Goal: Task Accomplishment & Management: Use online tool/utility

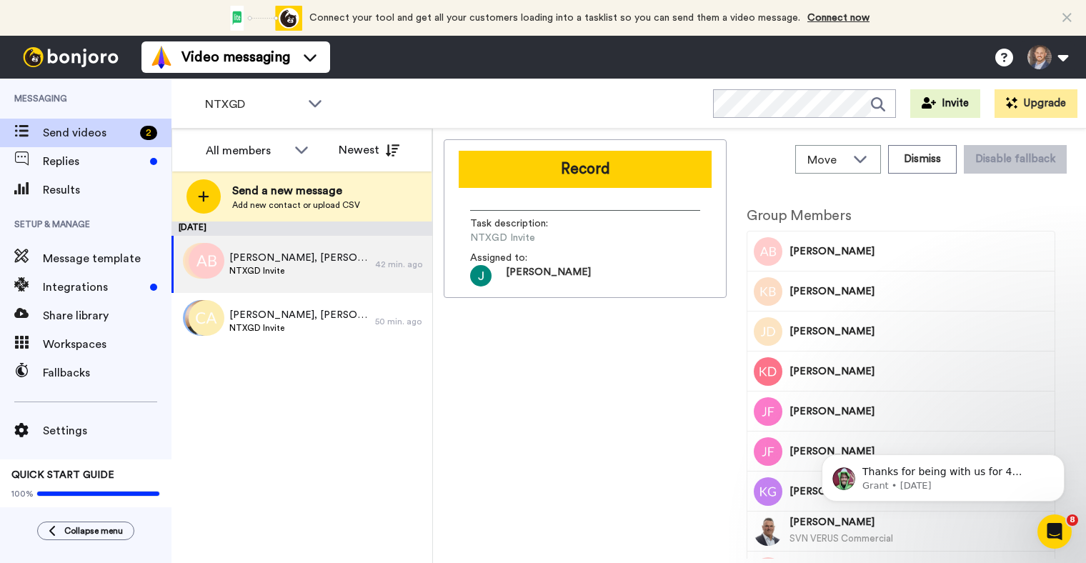
click at [620, 379] on div "Record Task description : NTXGD Invite Assigned to: Josh" at bounding box center [585, 349] width 283 height 420
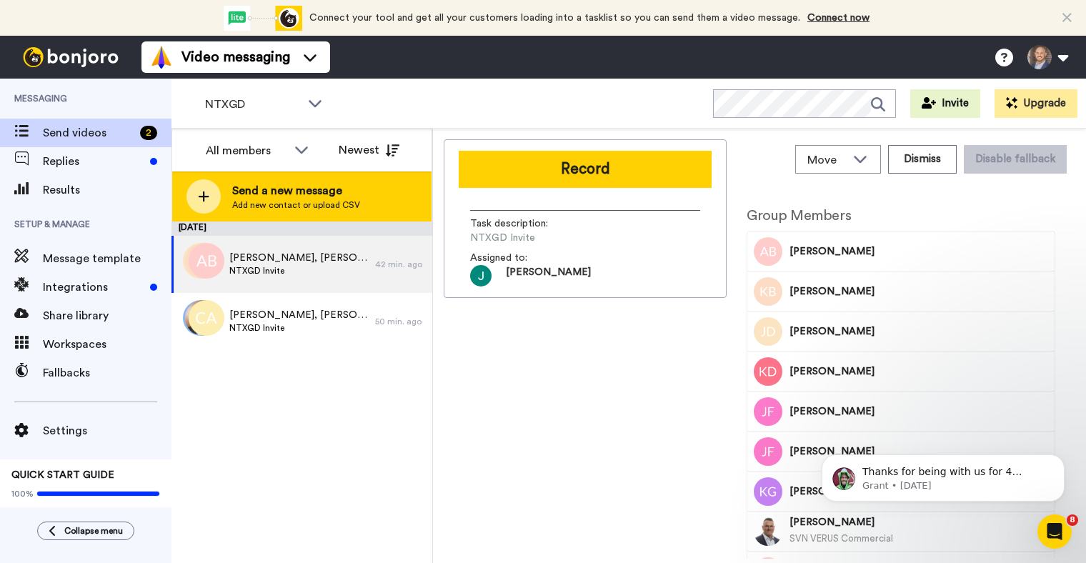
click at [247, 198] on span "Send a new message" at bounding box center [296, 190] width 128 height 17
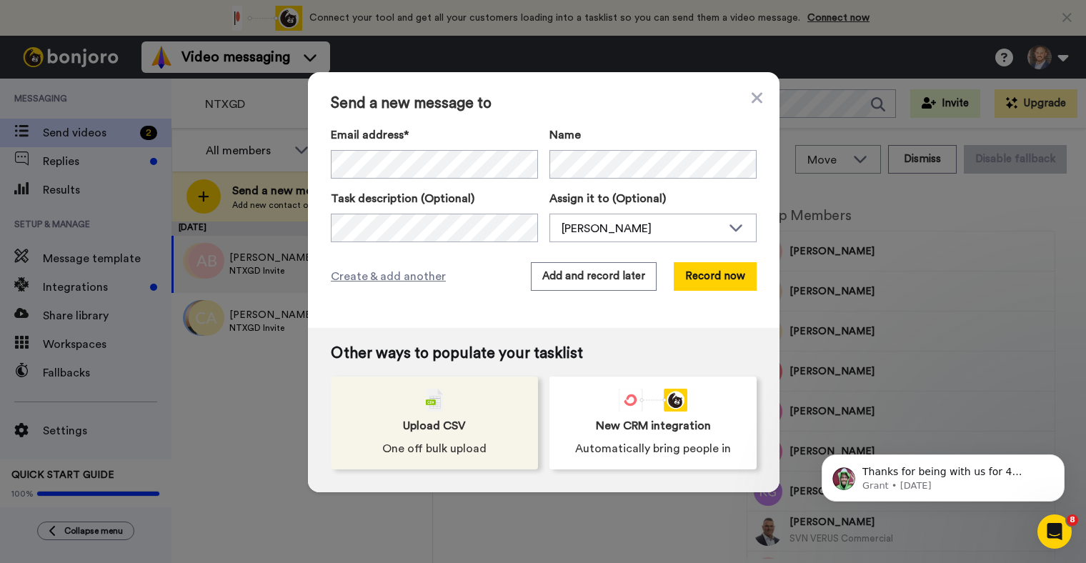
click at [470, 416] on div "Upload CSV One off bulk upload" at bounding box center [434, 423] width 207 height 93
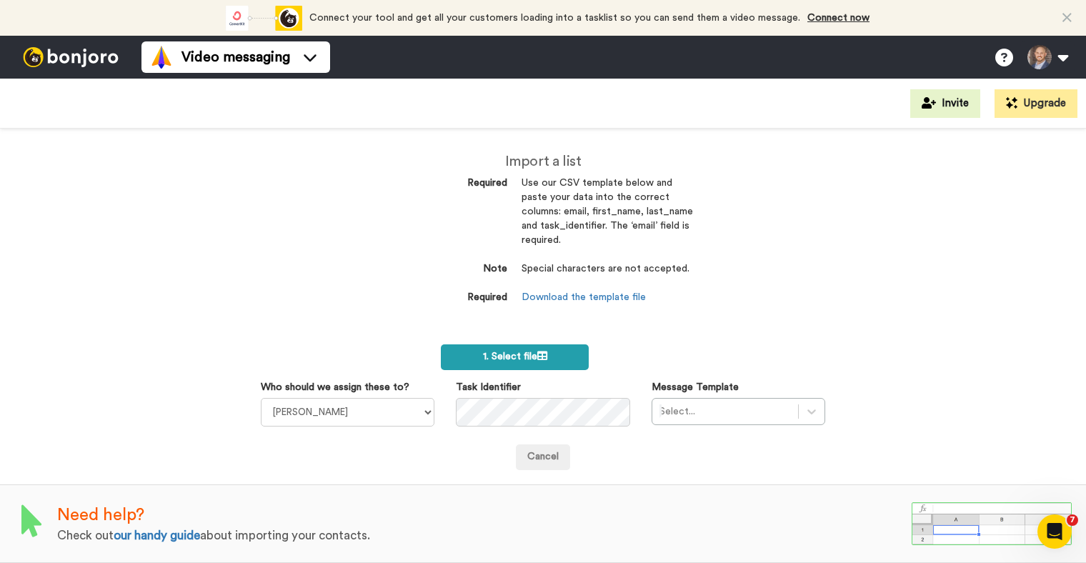
click at [525, 360] on label "1. Select file" at bounding box center [515, 358] width 148 height 26
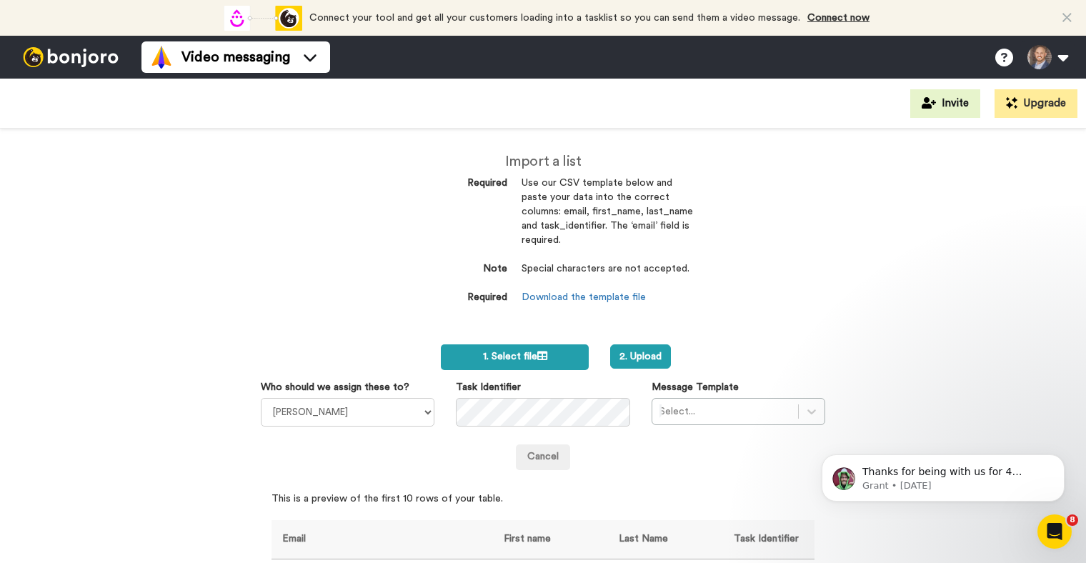
click at [495, 352] on span "1. Select file" at bounding box center [515, 357] width 64 height 10
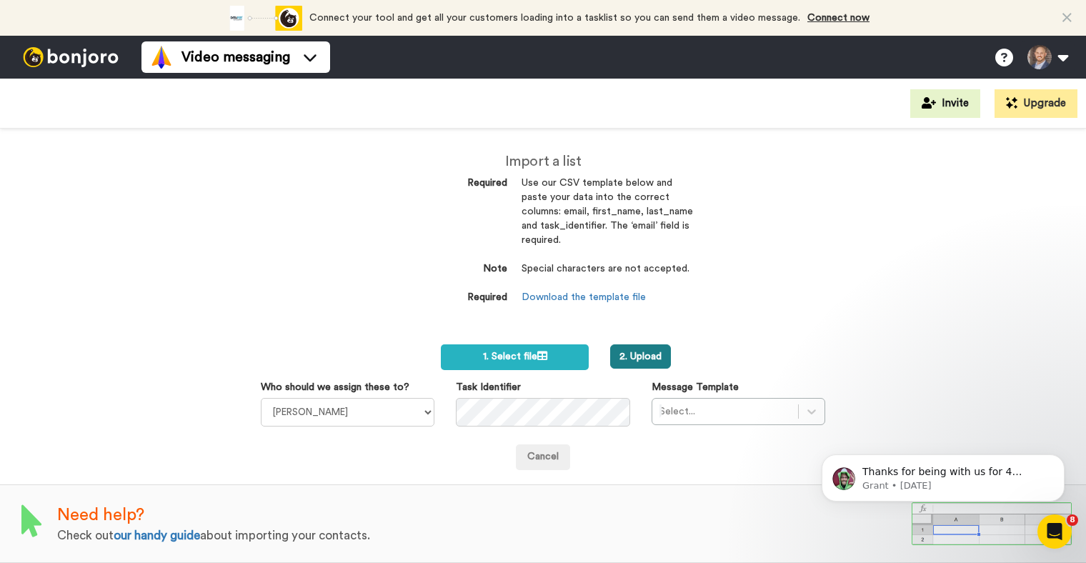
click at [640, 349] on button "2. Upload" at bounding box center [640, 357] width 61 height 24
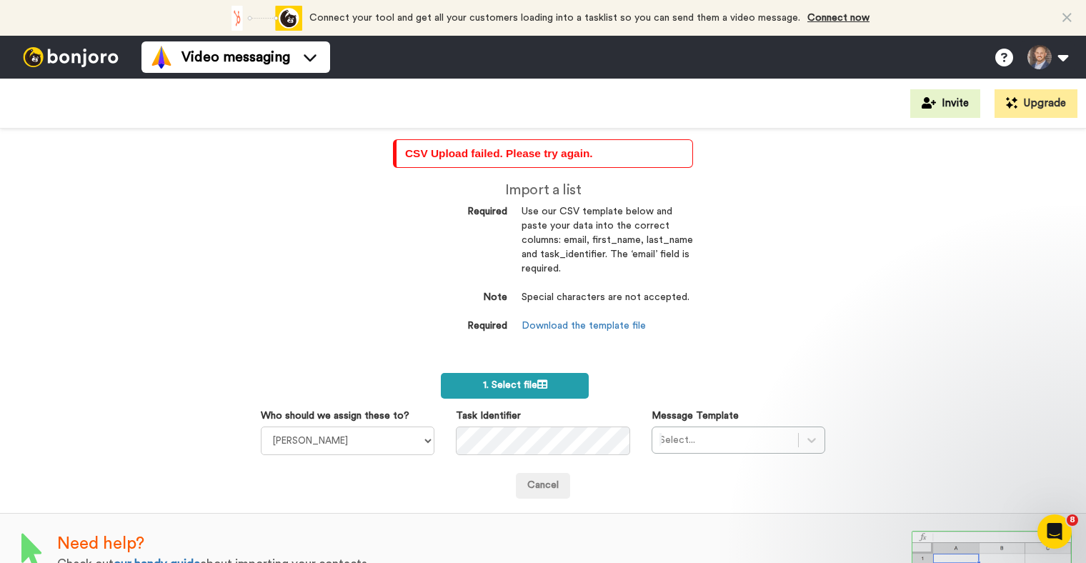
click at [532, 380] on span "1. Select file" at bounding box center [515, 385] width 64 height 10
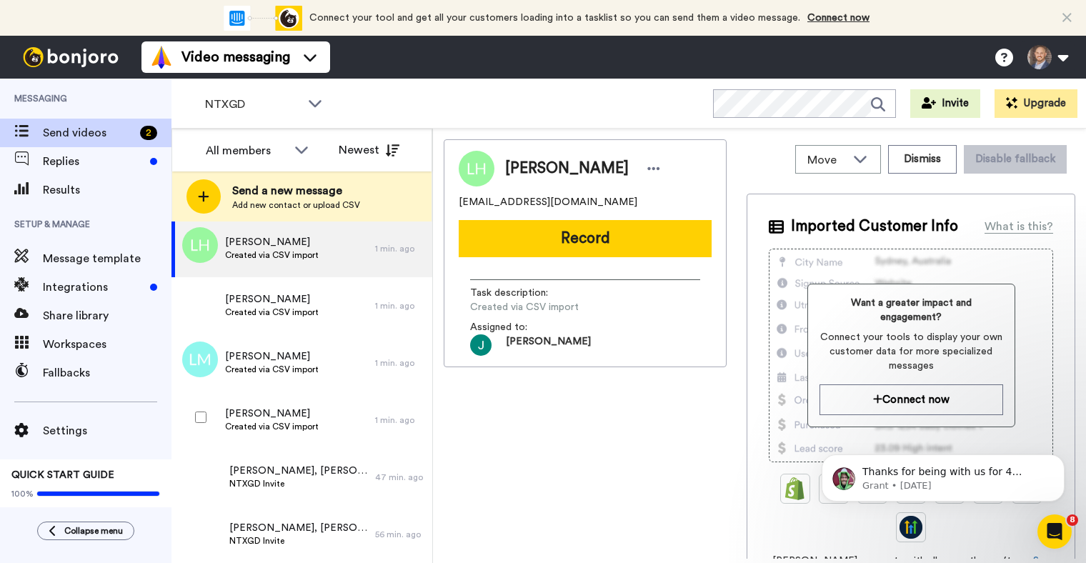
scroll to position [11109, 0]
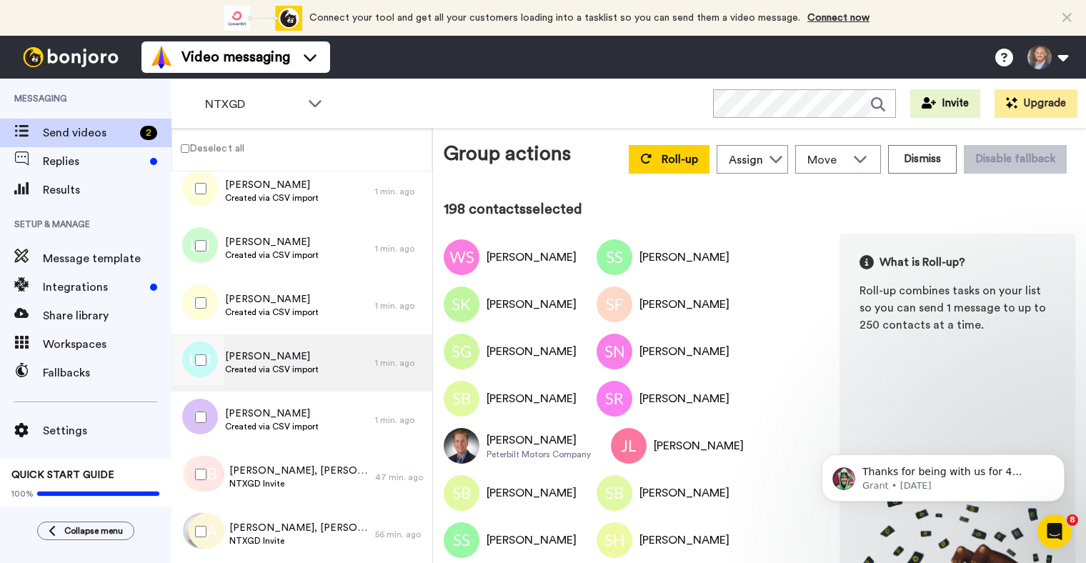
scroll to position [11003, 0]
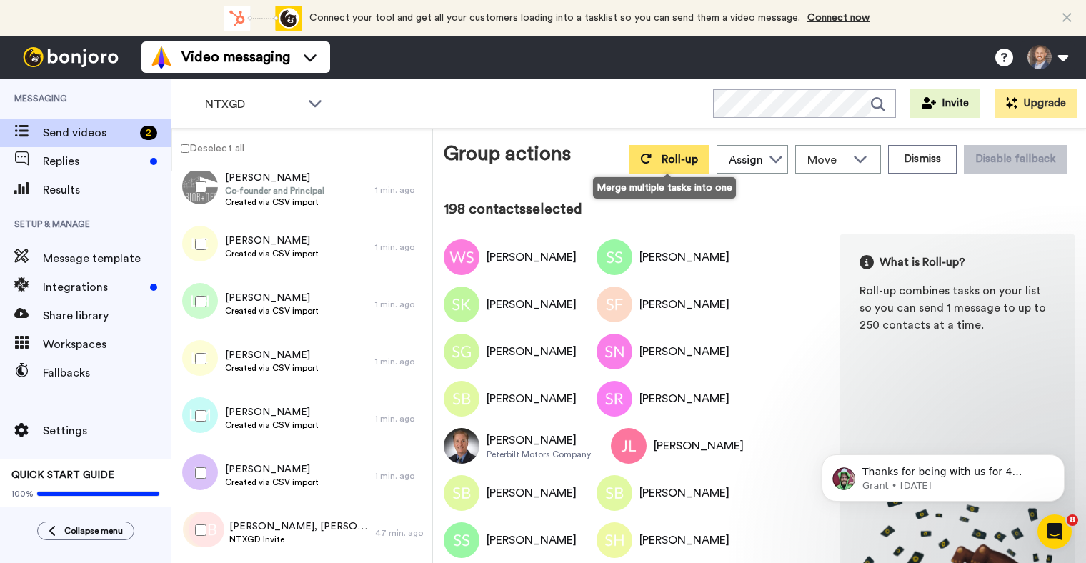
click at [696, 157] on span "Roll-up" at bounding box center [680, 159] width 36 height 11
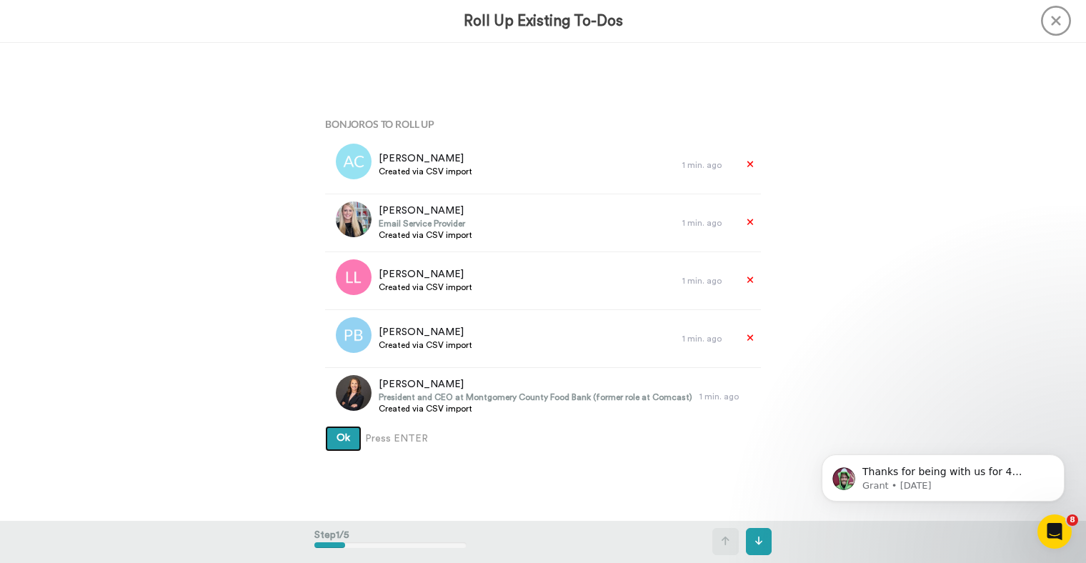
click at [342, 445] on button "Ok" at bounding box center [343, 439] width 36 height 26
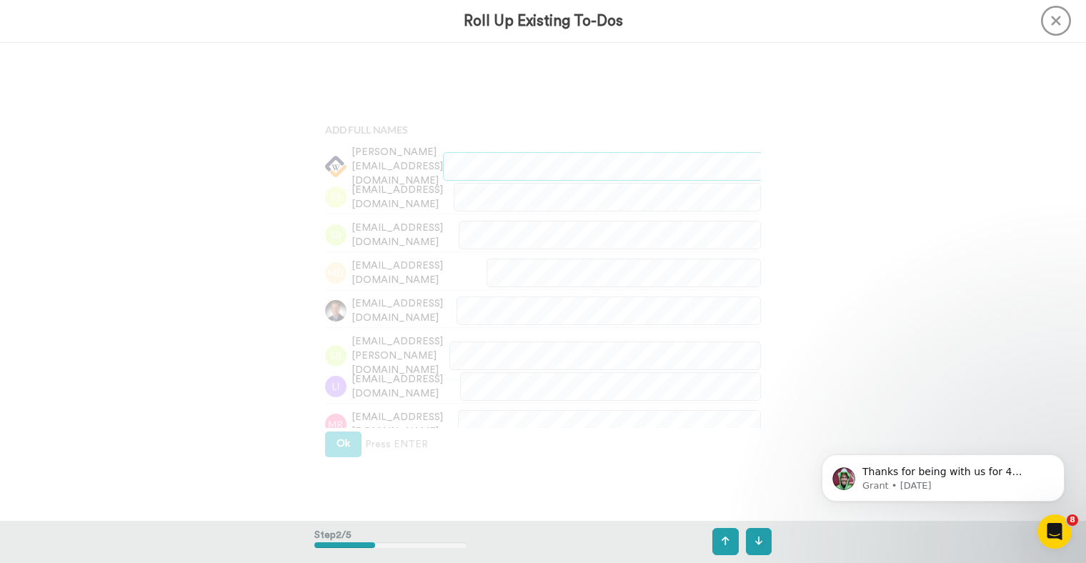
scroll to position [478, 0]
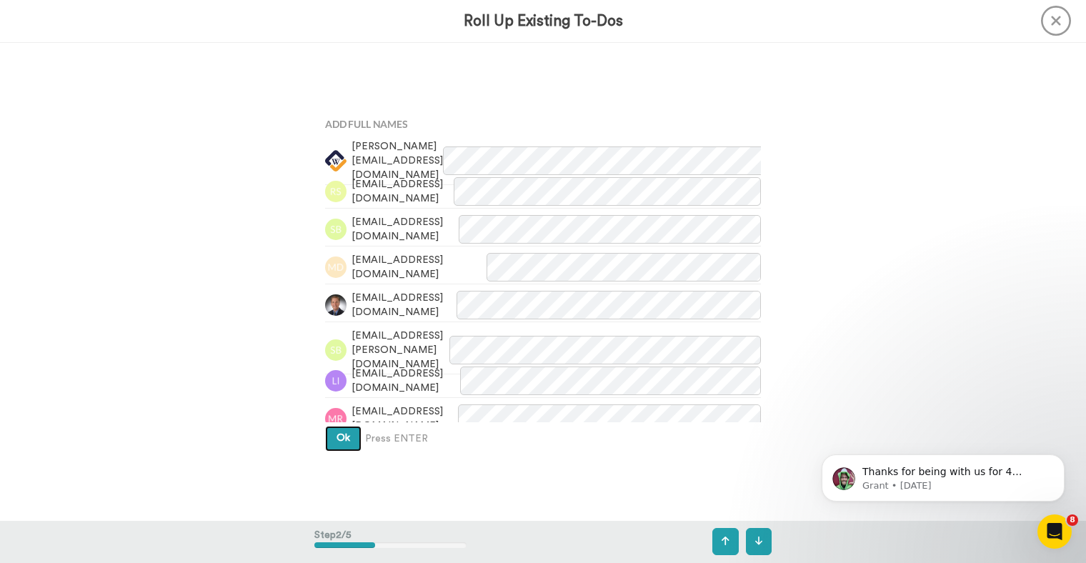
click at [346, 443] on span "Ok" at bounding box center [344, 438] width 14 height 10
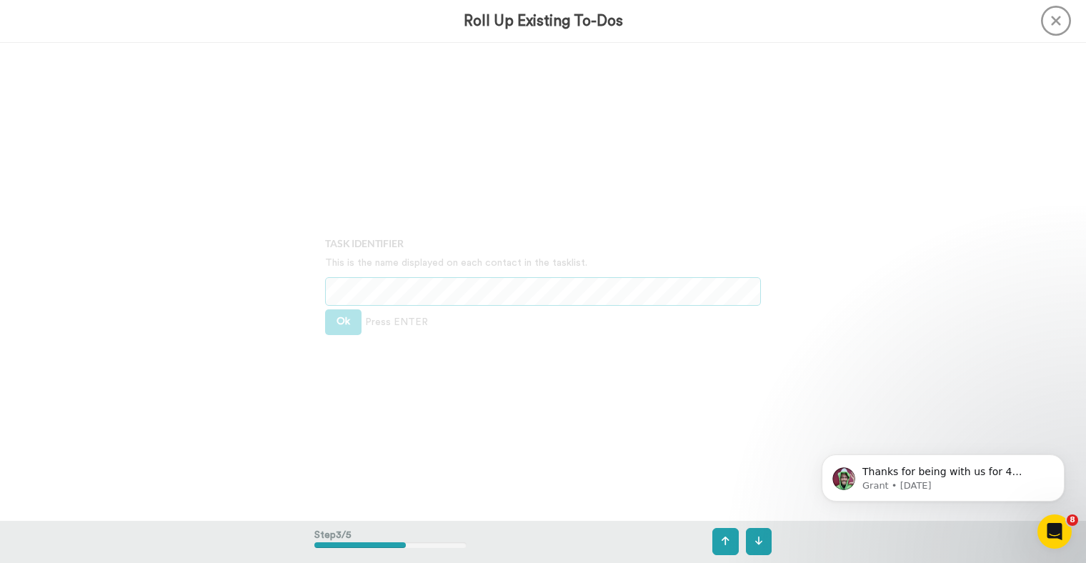
scroll to position [956, 0]
click at [348, 318] on span "Ok" at bounding box center [344, 320] width 14 height 10
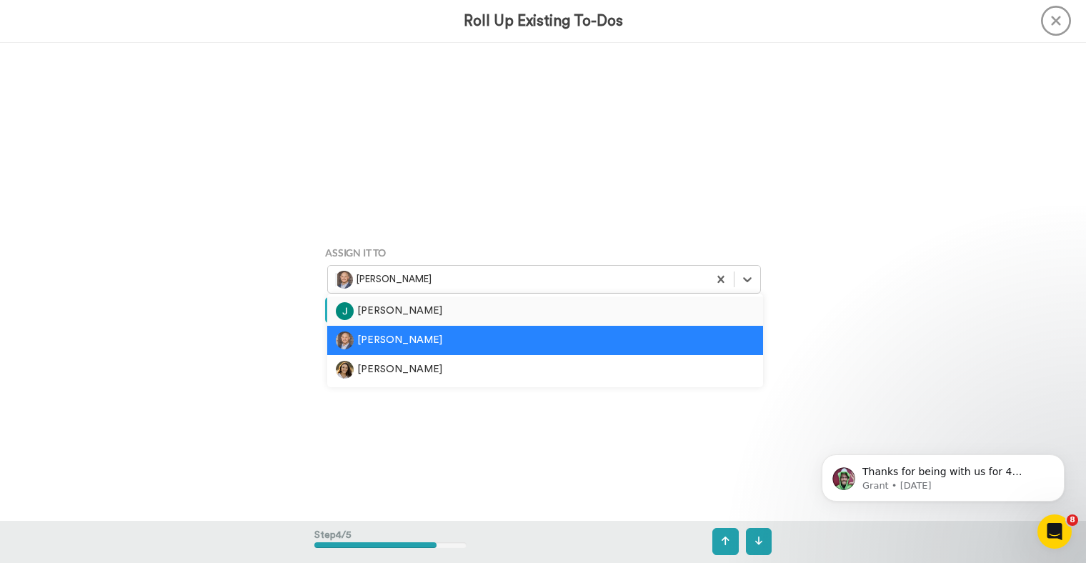
click at [367, 282] on div "[PERSON_NAME]" at bounding box center [518, 280] width 366 height 18
click at [375, 310] on div "[PERSON_NAME]" at bounding box center [545, 311] width 419 height 18
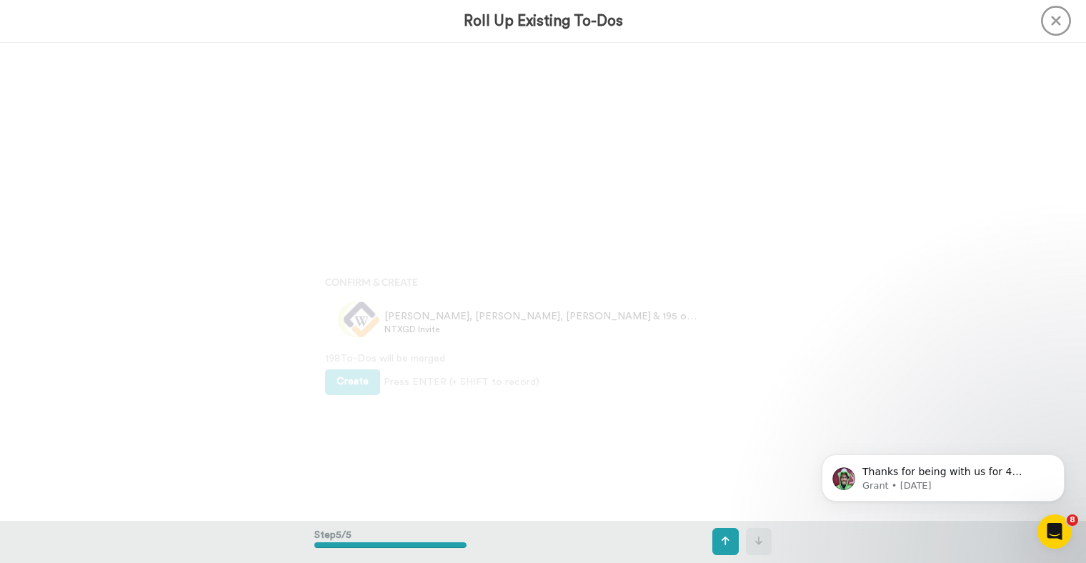
scroll to position [1913, 0]
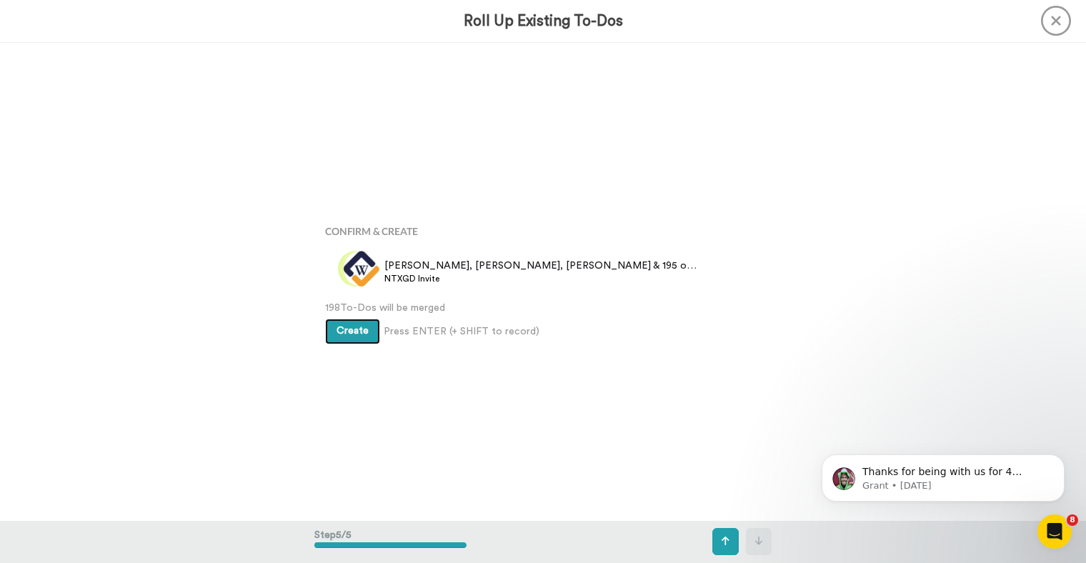
click at [344, 330] on span "Create" at bounding box center [353, 331] width 32 height 10
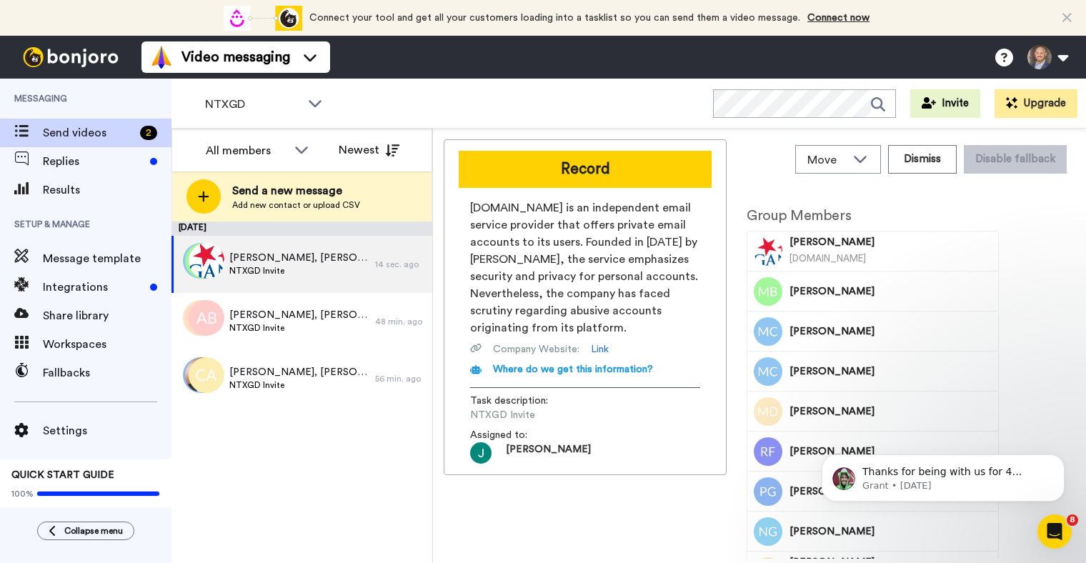
click at [326, 524] on div "September 17 Sarah, Matthew & 196 others NTXGD Invite 14 sec. ago Julie, Kristi…" at bounding box center [302, 393] width 261 height 342
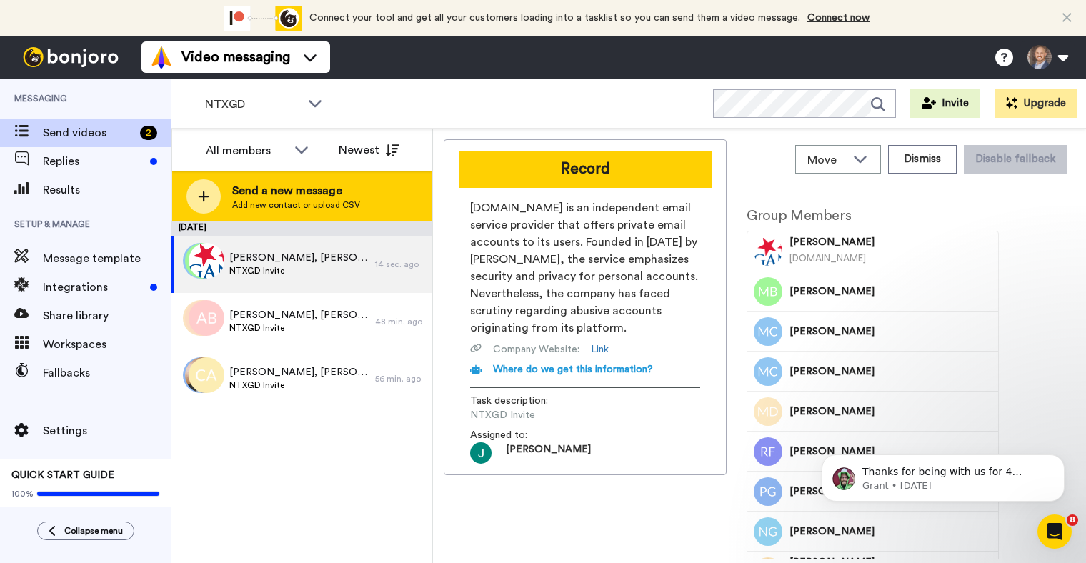
click at [261, 202] on span "Add new contact or upload CSV" at bounding box center [296, 204] width 128 height 11
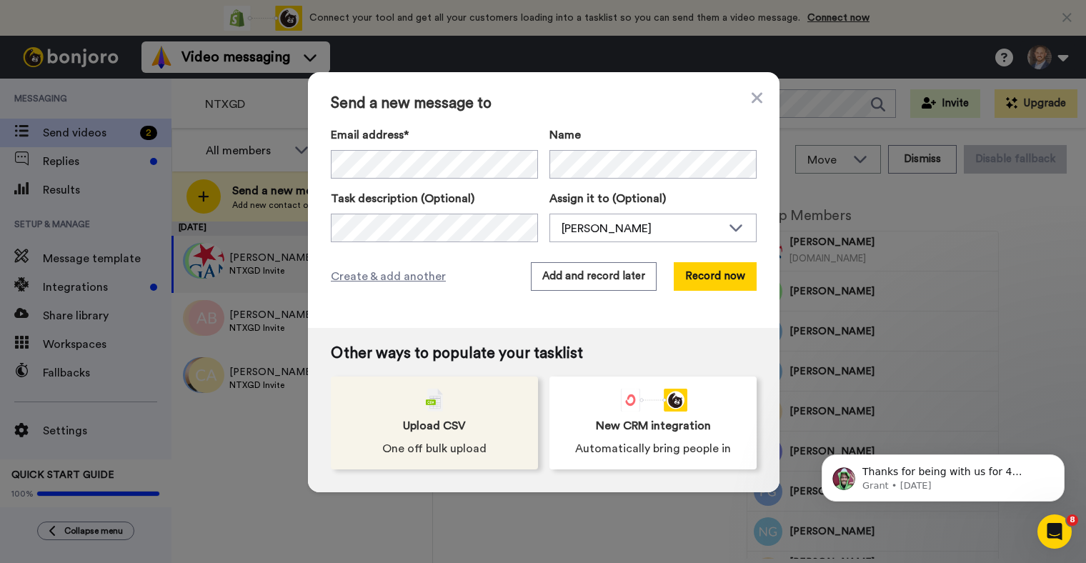
click at [410, 417] on div "Upload CSV One off bulk upload" at bounding box center [434, 423] width 207 height 93
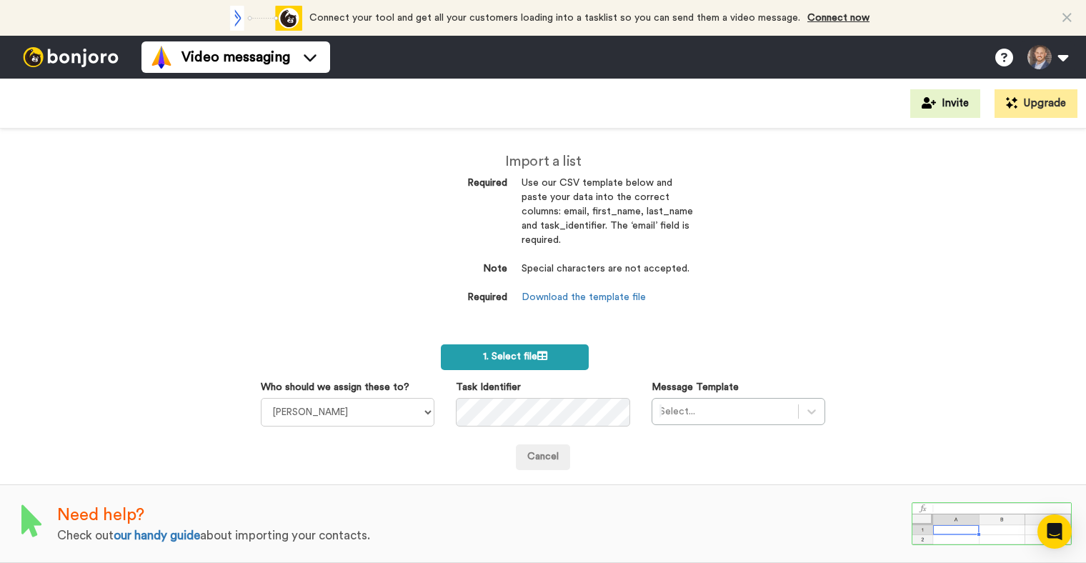
click at [515, 352] on span "1. Select file" at bounding box center [515, 357] width 64 height 10
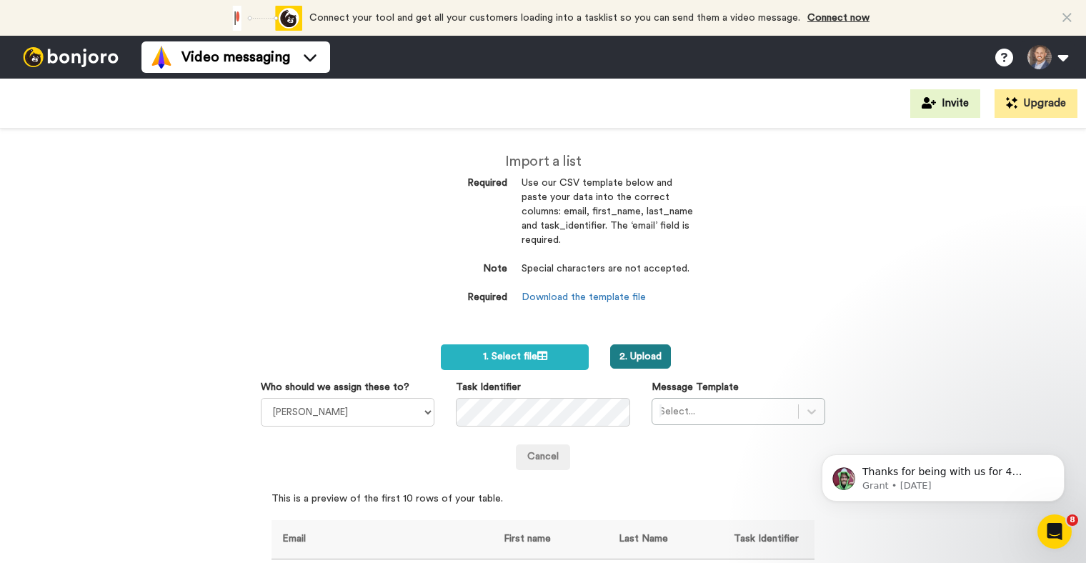
click at [650, 357] on button "2. Upload" at bounding box center [640, 357] width 61 height 24
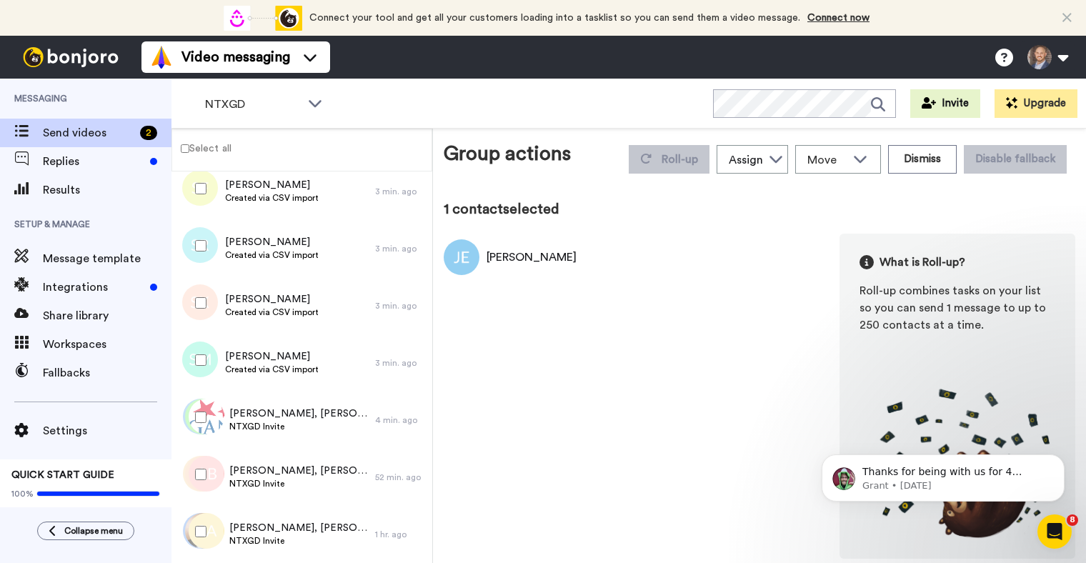
scroll to position [309, 0]
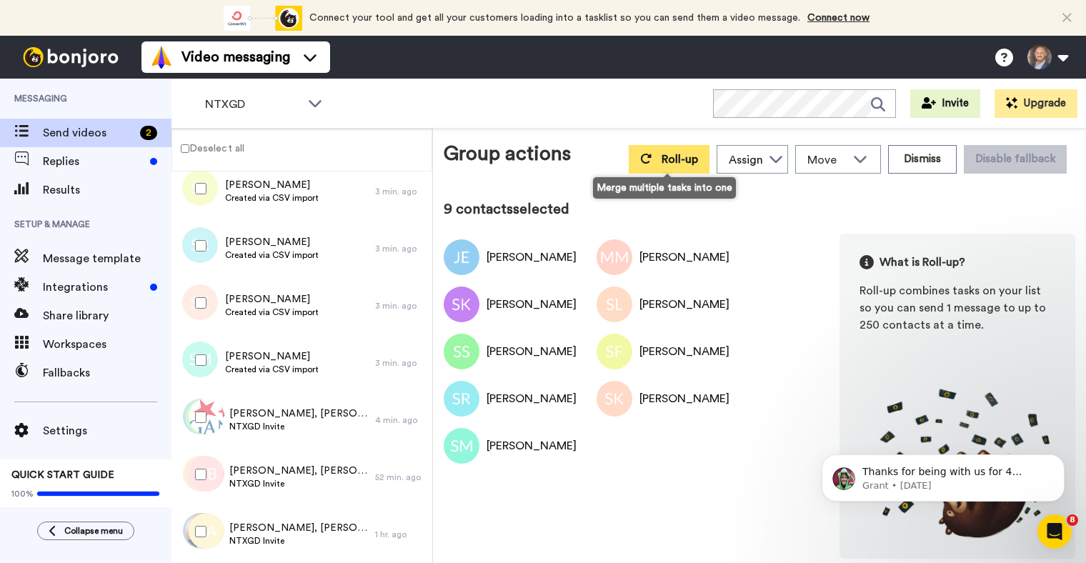
click at [653, 152] on button "Roll-up" at bounding box center [669, 159] width 81 height 29
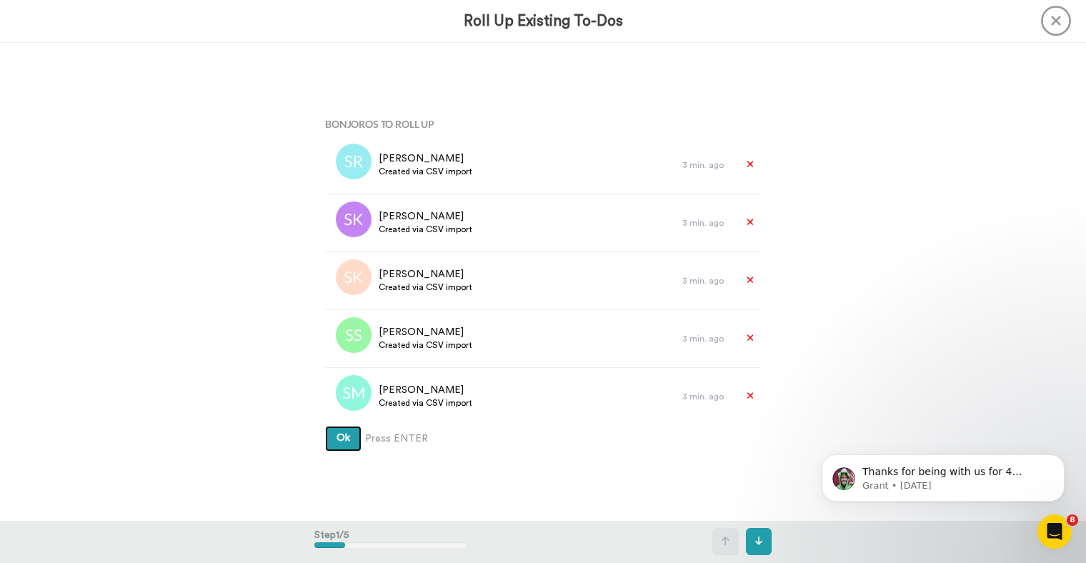
click at [341, 439] on span "Ok" at bounding box center [344, 438] width 14 height 10
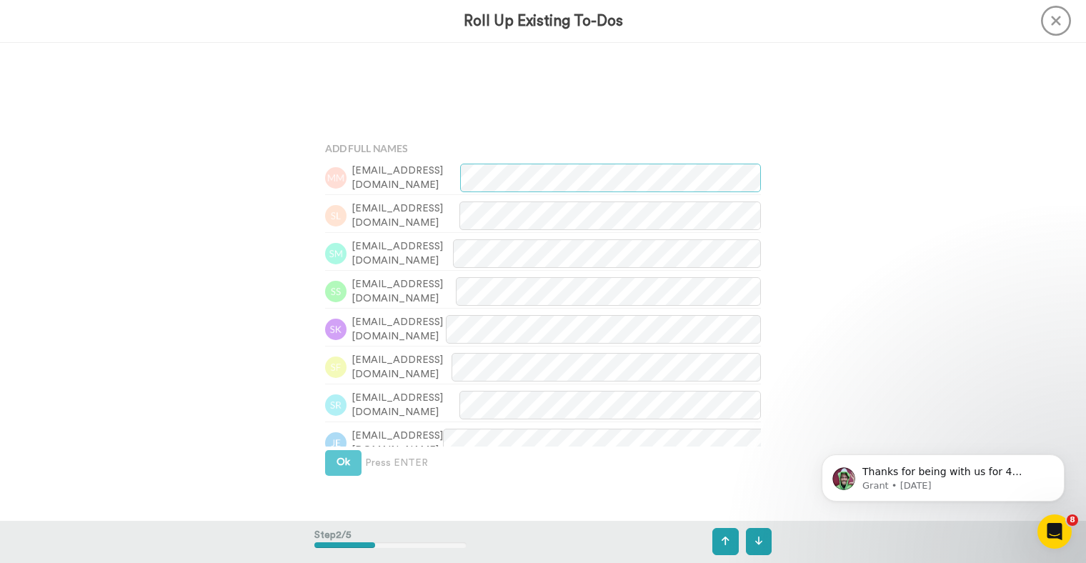
scroll to position [478, 0]
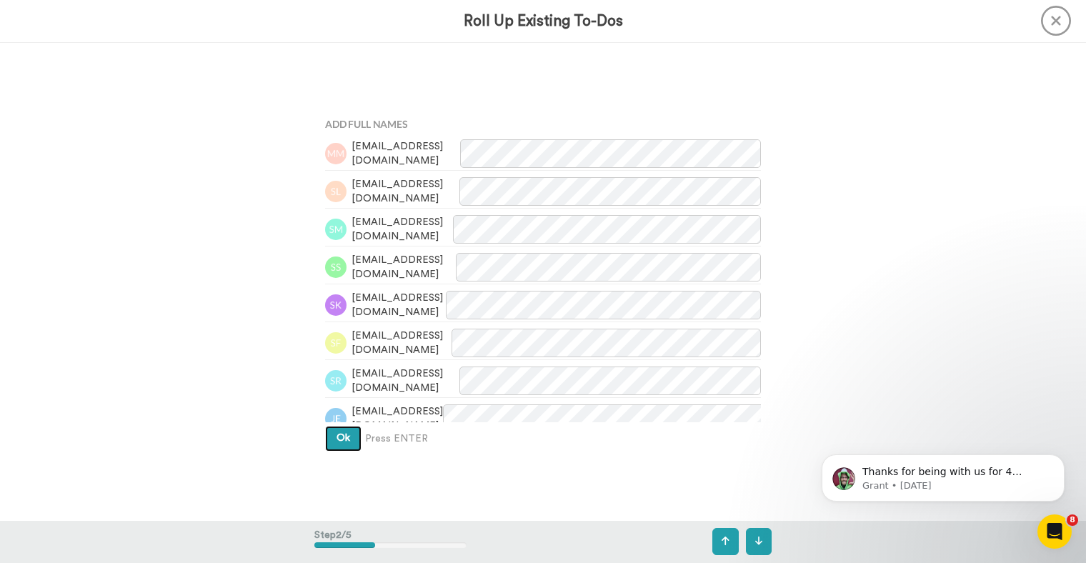
click at [348, 440] on span "Ok" at bounding box center [344, 438] width 14 height 10
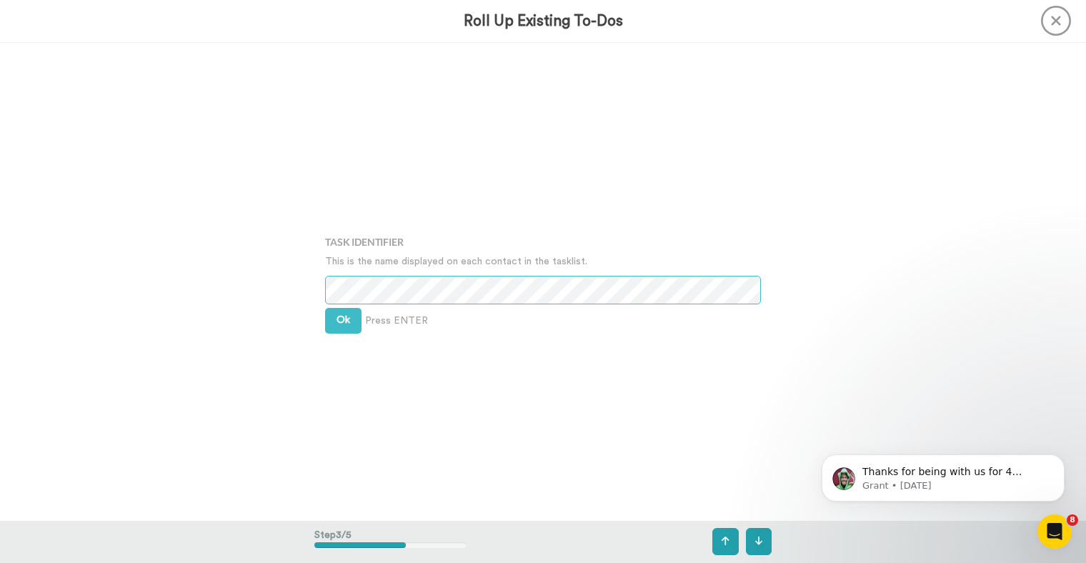
scroll to position [956, 0]
click at [351, 318] on button "Ok" at bounding box center [343, 321] width 36 height 26
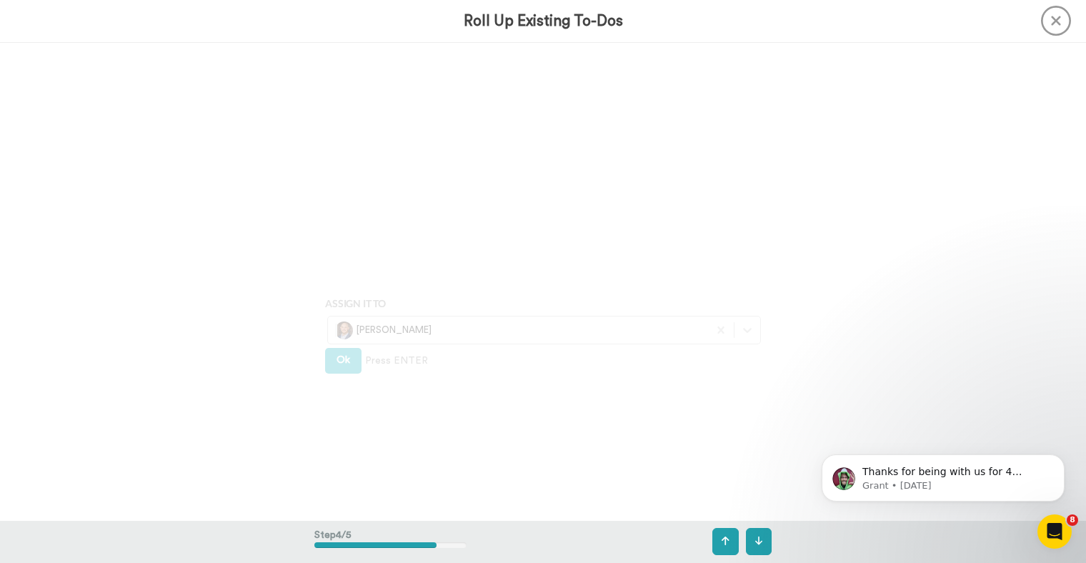
scroll to position [1434, 0]
click at [361, 279] on div "[PERSON_NAME]" at bounding box center [518, 280] width 366 height 18
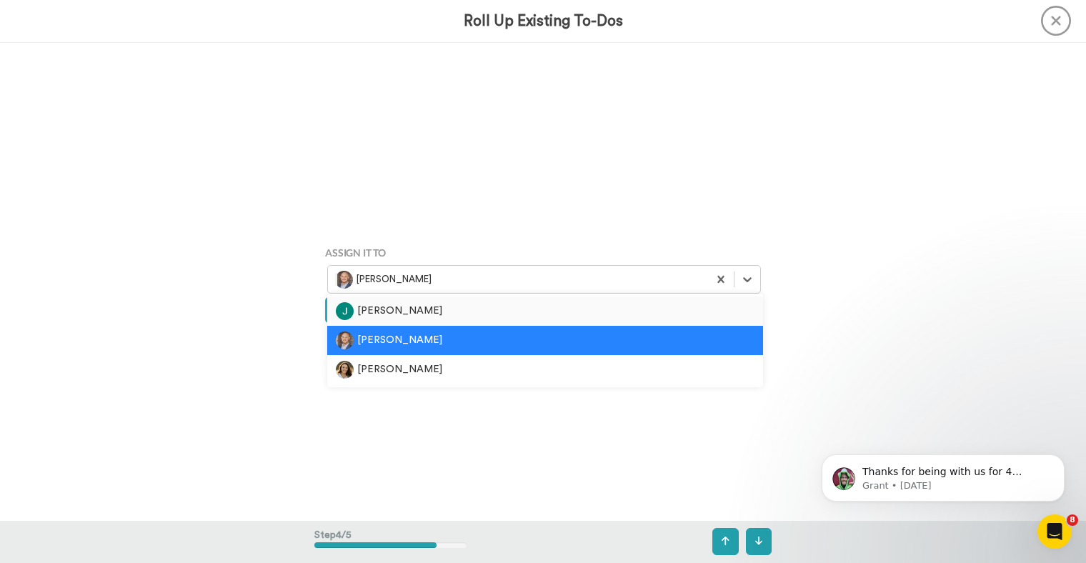
click at [361, 310] on div "[PERSON_NAME]" at bounding box center [545, 311] width 419 height 18
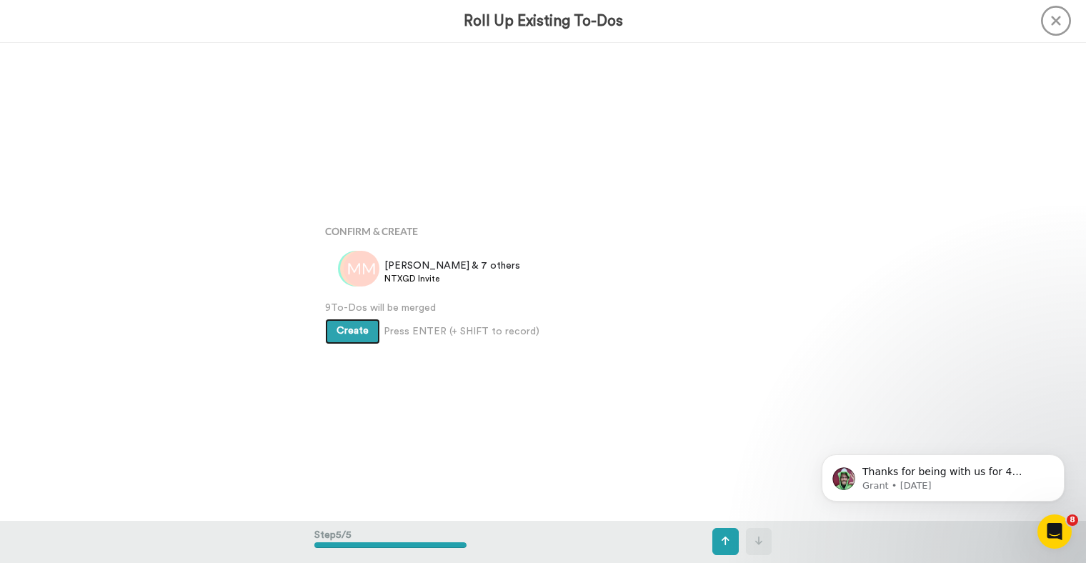
scroll to position [1913, 0]
click at [355, 329] on span "Create" at bounding box center [353, 331] width 32 height 10
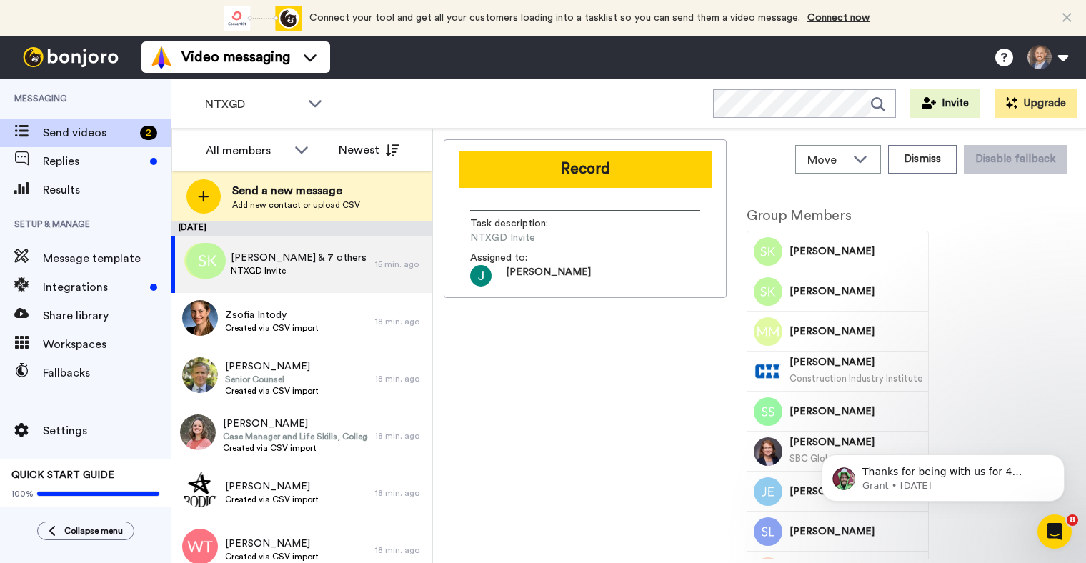
click at [543, 447] on div "Record Task description : NTXGD Invite Assigned to: [PERSON_NAME]" at bounding box center [585, 349] width 283 height 420
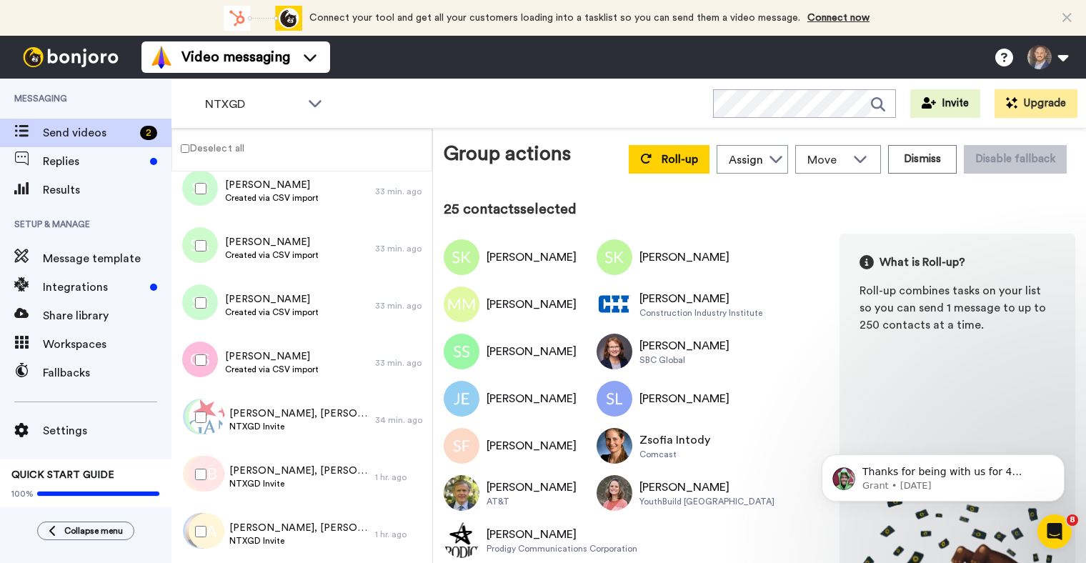
scroll to position [4025, 0]
click at [676, 155] on span "Roll-up" at bounding box center [680, 159] width 36 height 11
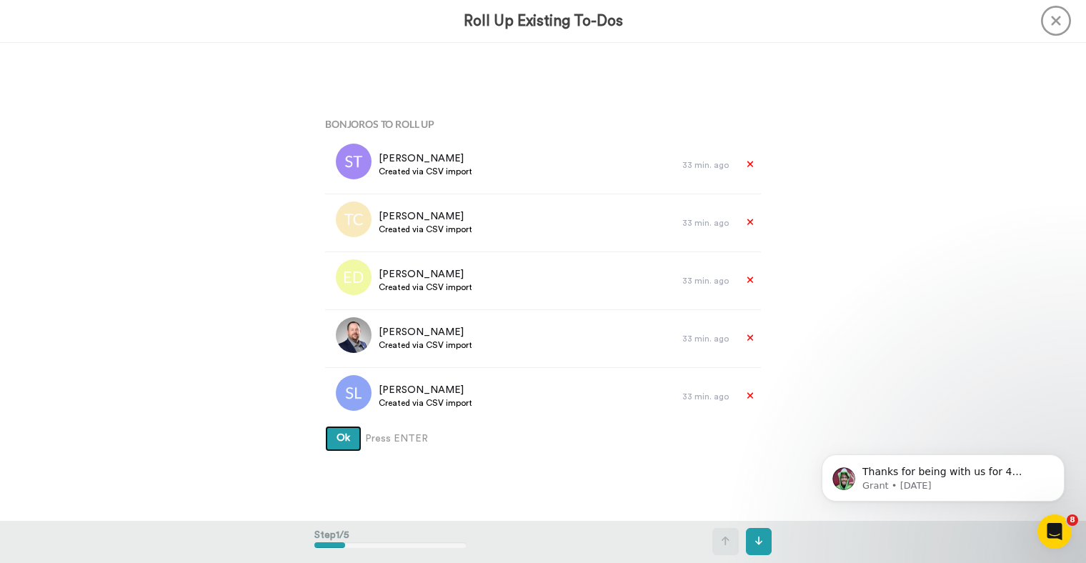
click at [351, 440] on button "Ok" at bounding box center [343, 439] width 36 height 26
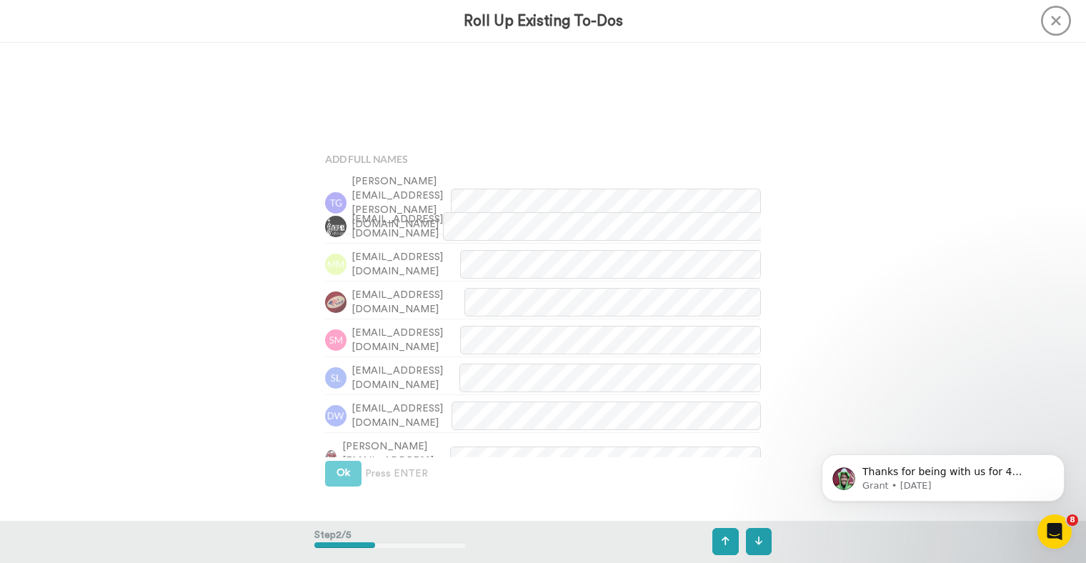
scroll to position [478, 0]
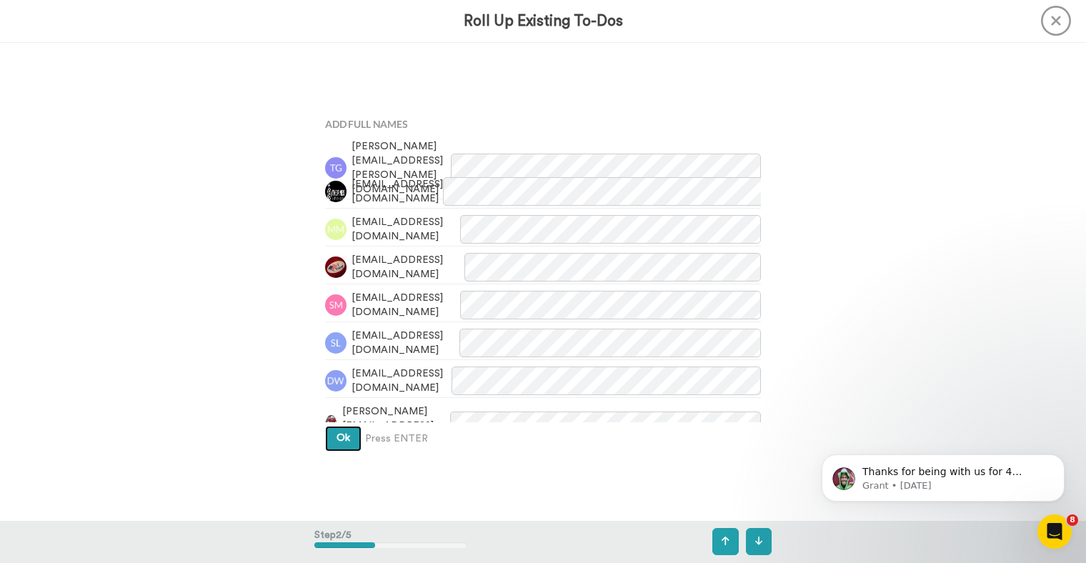
click at [349, 433] on span "Ok" at bounding box center [344, 438] width 14 height 10
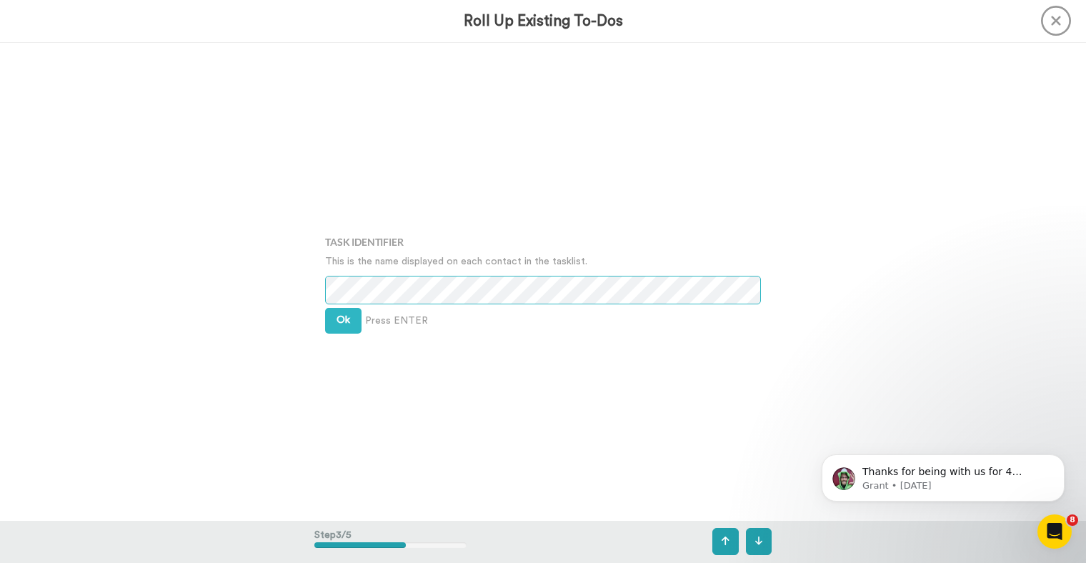
scroll to position [956, 0]
click at [352, 323] on button "Ok" at bounding box center [343, 321] width 36 height 26
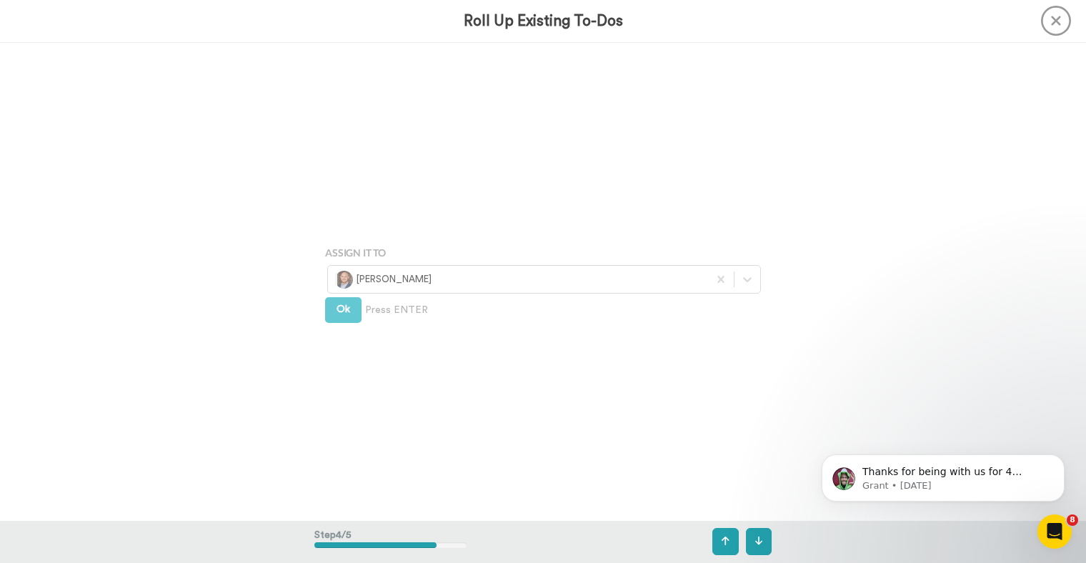
scroll to position [1434, 0]
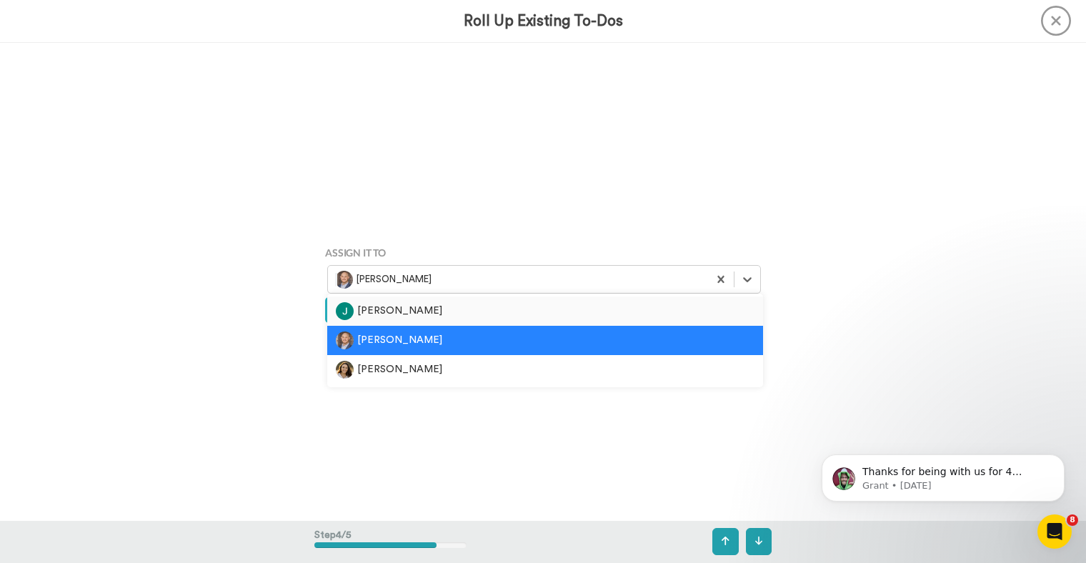
click at [352, 284] on img at bounding box center [344, 280] width 18 height 18
click at [357, 309] on div "[PERSON_NAME]" at bounding box center [545, 311] width 419 height 18
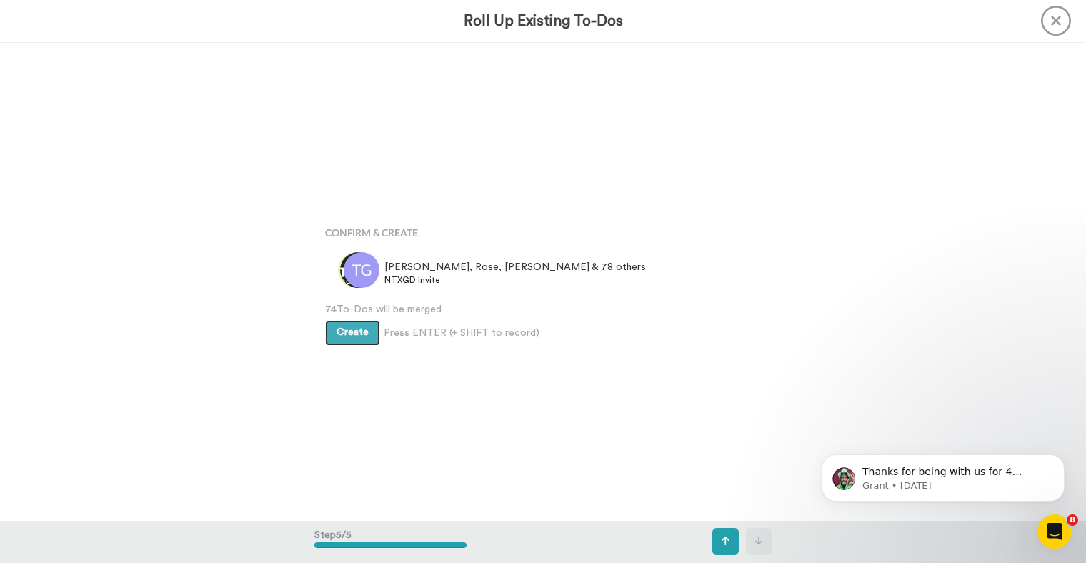
scroll to position [1913, 0]
click at [344, 327] on span "Create" at bounding box center [353, 331] width 32 height 10
